Goal: Find contact information: Find contact information

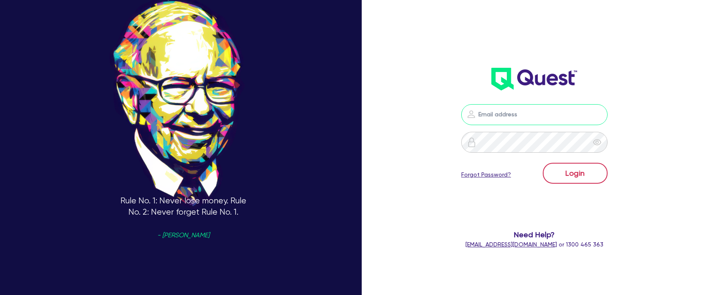
type input "[EMAIL_ADDRESS][PERSON_NAME][DOMAIN_NAME]"
click at [591, 177] on button "Login" at bounding box center [575, 173] width 65 height 21
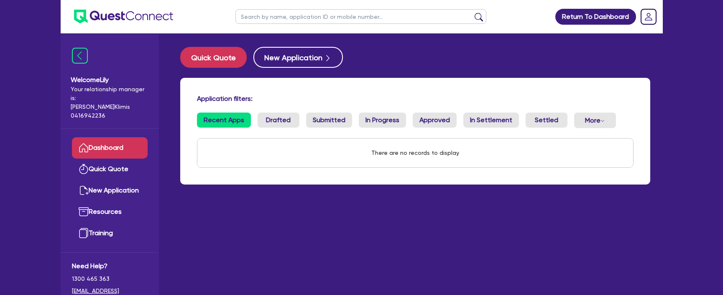
click at [83, 99] on span "Your relationship manager is: [PERSON_NAME] 0416942236" at bounding box center [110, 102] width 78 height 35
copy span "[PERSON_NAME]"
click at [90, 105] on span "Your relationship manager is: [PERSON_NAME] 0416942236" at bounding box center [110, 102] width 78 height 35
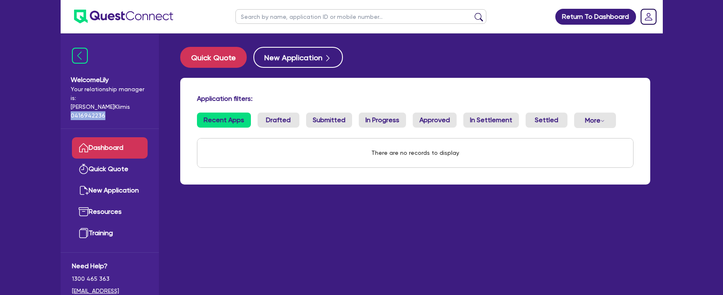
click at [90, 105] on span "Your relationship manager is: [PERSON_NAME] 0416942236" at bounding box center [110, 102] width 78 height 35
copy span "0416942236"
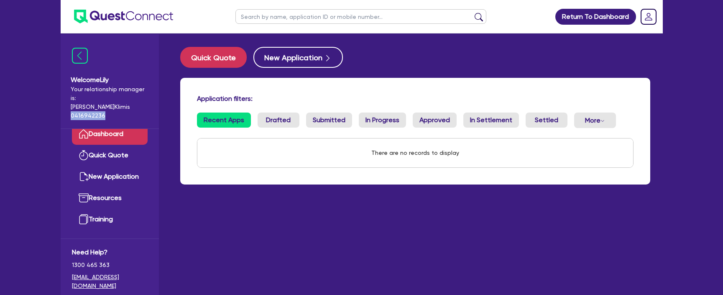
scroll to position [28, 0]
